Goal: Navigation & Orientation: Find specific page/section

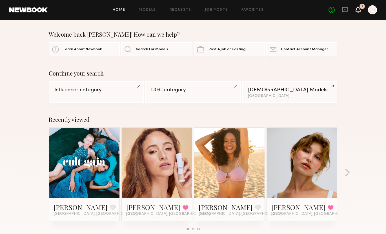
click at [360, 9] on icon at bounding box center [358, 9] width 5 height 4
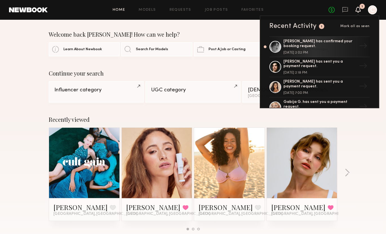
click at [76, 146] on link at bounding box center [84, 163] width 34 height 71
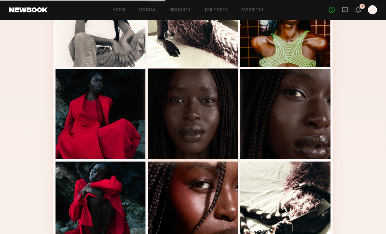
scroll to position [263, 0]
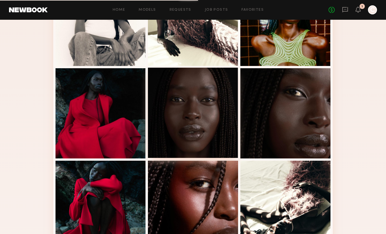
click at [193, 109] on div at bounding box center [193, 113] width 90 height 90
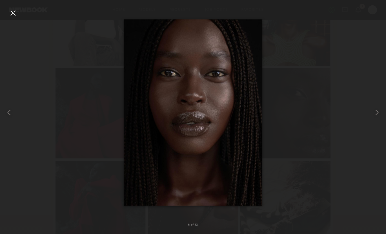
click at [15, 14] on div at bounding box center [12, 12] width 9 height 9
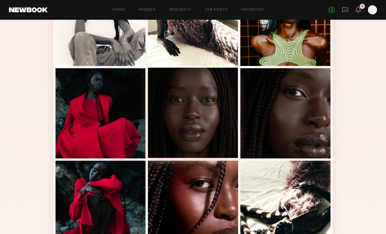
scroll to position [0, 0]
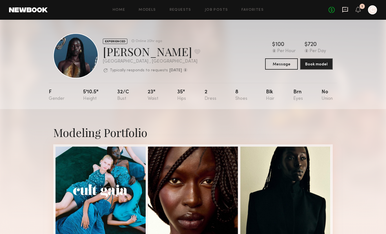
click at [346, 11] on icon at bounding box center [346, 9] width 6 height 5
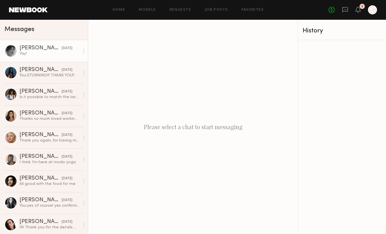
click at [36, 56] on div "Yay!" at bounding box center [49, 53] width 60 height 5
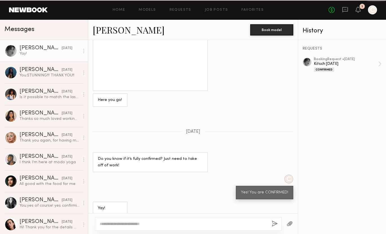
scroll to position [534, 0]
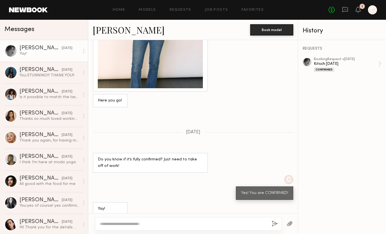
click at [117, 29] on link "[PERSON_NAME]" at bounding box center [129, 30] width 72 height 12
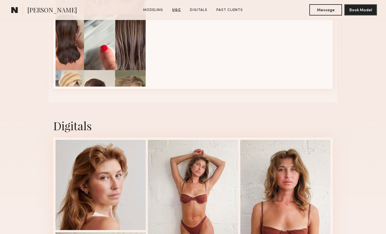
scroll to position [1300, 0]
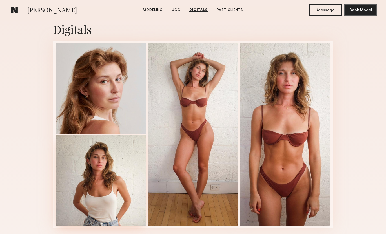
click at [122, 176] on div at bounding box center [101, 180] width 90 height 90
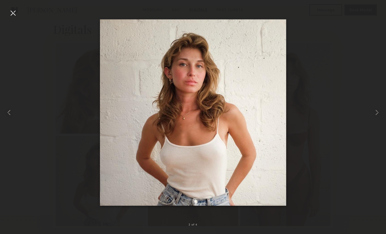
click at [51, 110] on div at bounding box center [193, 112] width 386 height 207
click at [12, 13] on div at bounding box center [12, 12] width 9 height 9
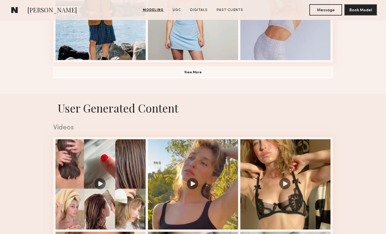
scroll to position [460, 0]
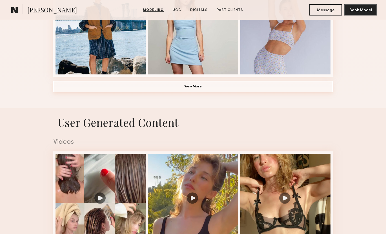
click at [182, 87] on button "View More" at bounding box center [193, 86] width 280 height 11
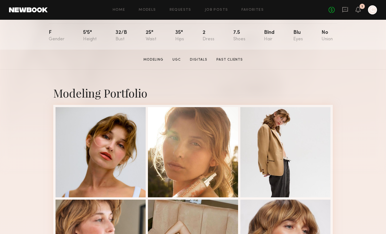
scroll to position [94, 0]
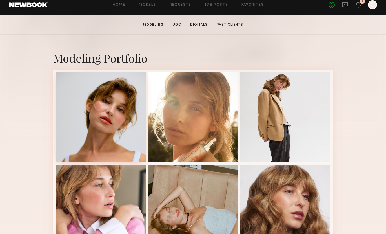
click at [111, 110] on div at bounding box center [101, 117] width 90 height 90
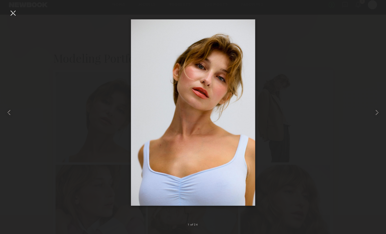
click at [124, 57] on div at bounding box center [193, 112] width 386 height 207
click at [107, 99] on div at bounding box center [193, 112] width 386 height 207
click at [11, 12] on div at bounding box center [12, 12] width 9 height 9
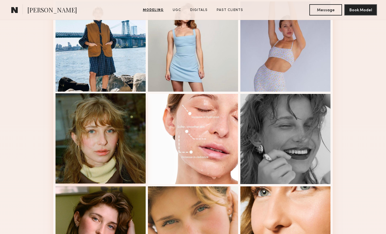
scroll to position [559, 0]
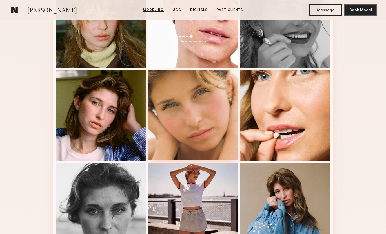
click at [175, 137] on div at bounding box center [193, 115] width 90 height 90
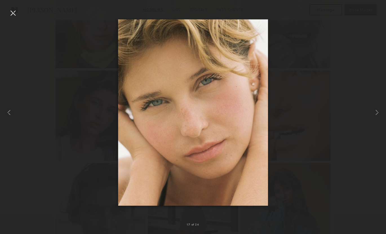
click at [76, 110] on div at bounding box center [193, 112] width 386 height 207
click at [91, 204] on div at bounding box center [193, 112] width 386 height 207
click at [14, 13] on div at bounding box center [12, 12] width 9 height 9
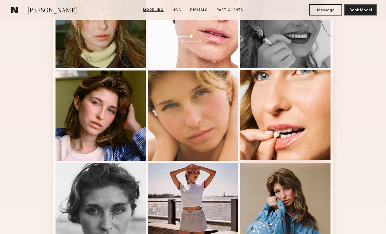
click at [300, 143] on div at bounding box center [286, 115] width 90 height 90
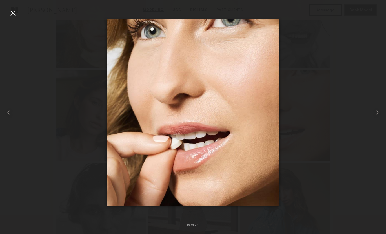
click at [77, 84] on div at bounding box center [193, 112] width 386 height 207
click at [10, 14] on div at bounding box center [12, 12] width 9 height 9
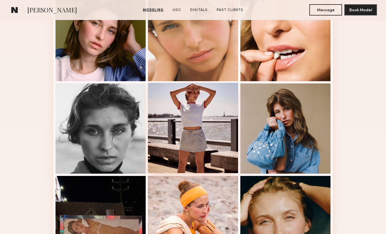
scroll to position [638, 0]
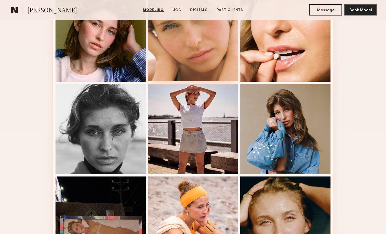
click at [177, 58] on div at bounding box center [193, 36] width 90 height 90
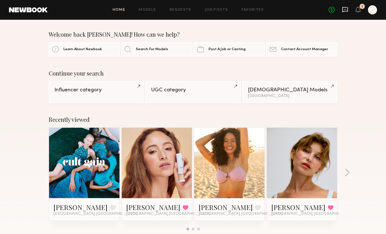
click at [344, 8] on icon at bounding box center [345, 9] width 6 height 6
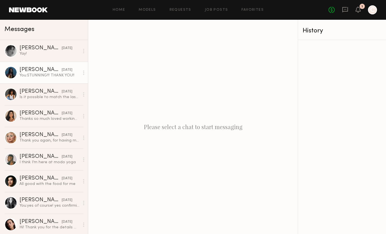
click at [23, 66] on link "[PERSON_NAME] [DATE] You: STUNNING!!! THANK YOU!!" at bounding box center [44, 73] width 88 height 22
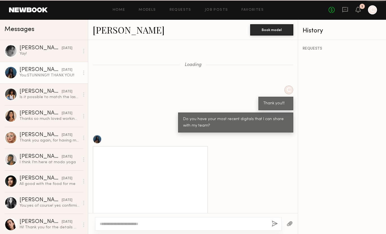
scroll to position [485, 0]
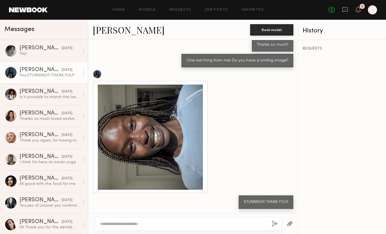
click at [149, 129] on div at bounding box center [150, 137] width 105 height 105
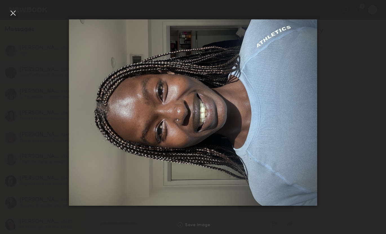
click at [11, 14] on div at bounding box center [12, 12] width 9 height 9
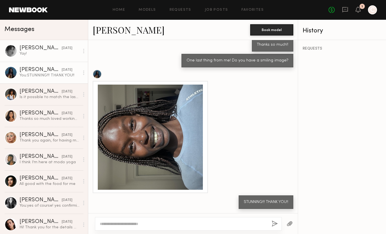
click at [25, 50] on div "[PERSON_NAME]" at bounding box center [40, 48] width 42 height 6
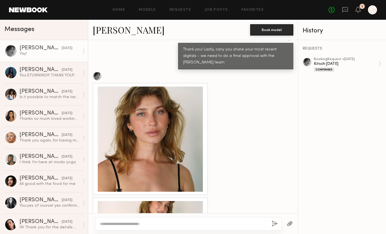
scroll to position [67, 0]
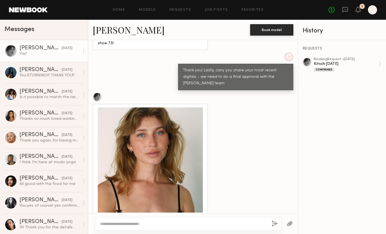
click at [173, 153] on div at bounding box center [150, 159] width 105 height 105
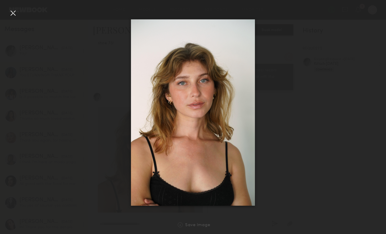
click at [87, 66] on div at bounding box center [193, 112] width 386 height 207
click at [15, 14] on div at bounding box center [12, 12] width 9 height 9
